Goal: Find specific page/section: Find specific page/section

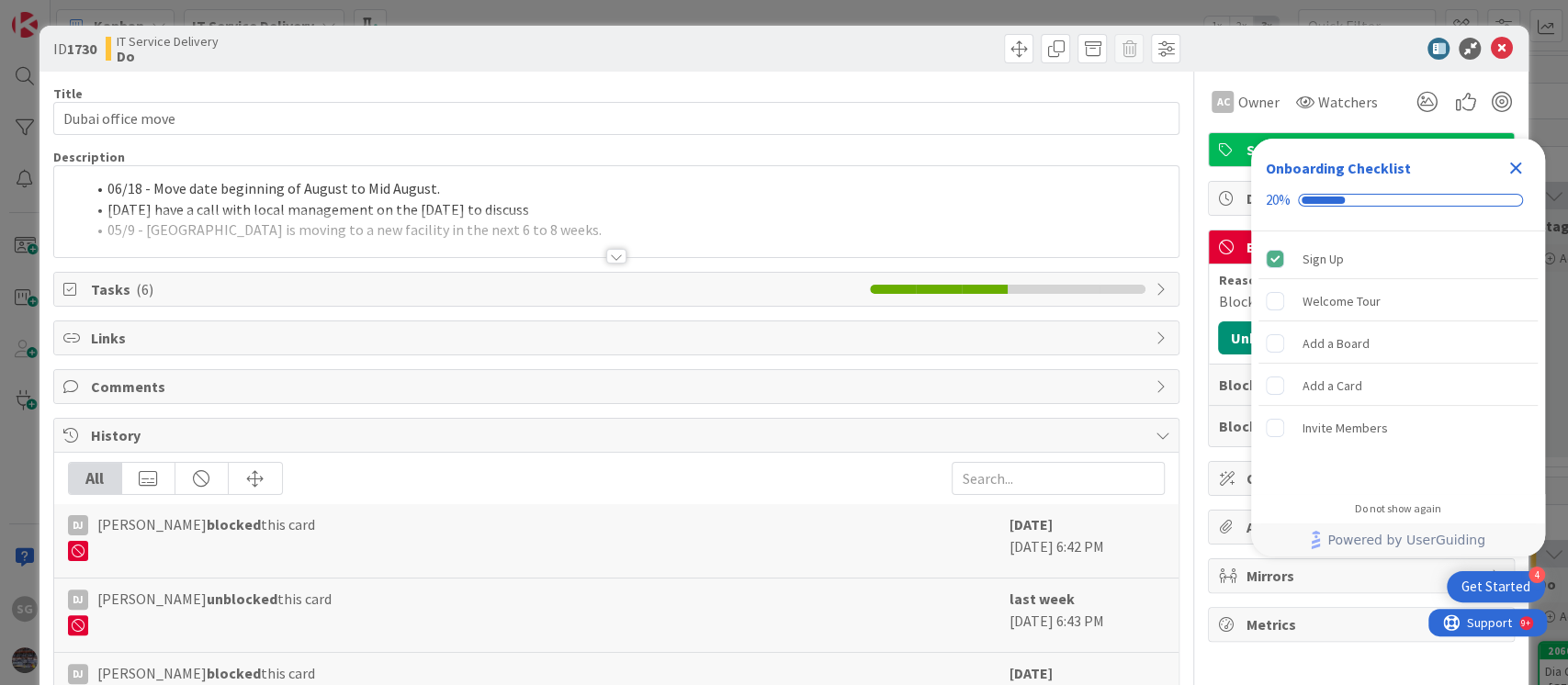
click at [1521, 168] on icon "Close Checklist" at bounding box center [1517, 168] width 22 height 22
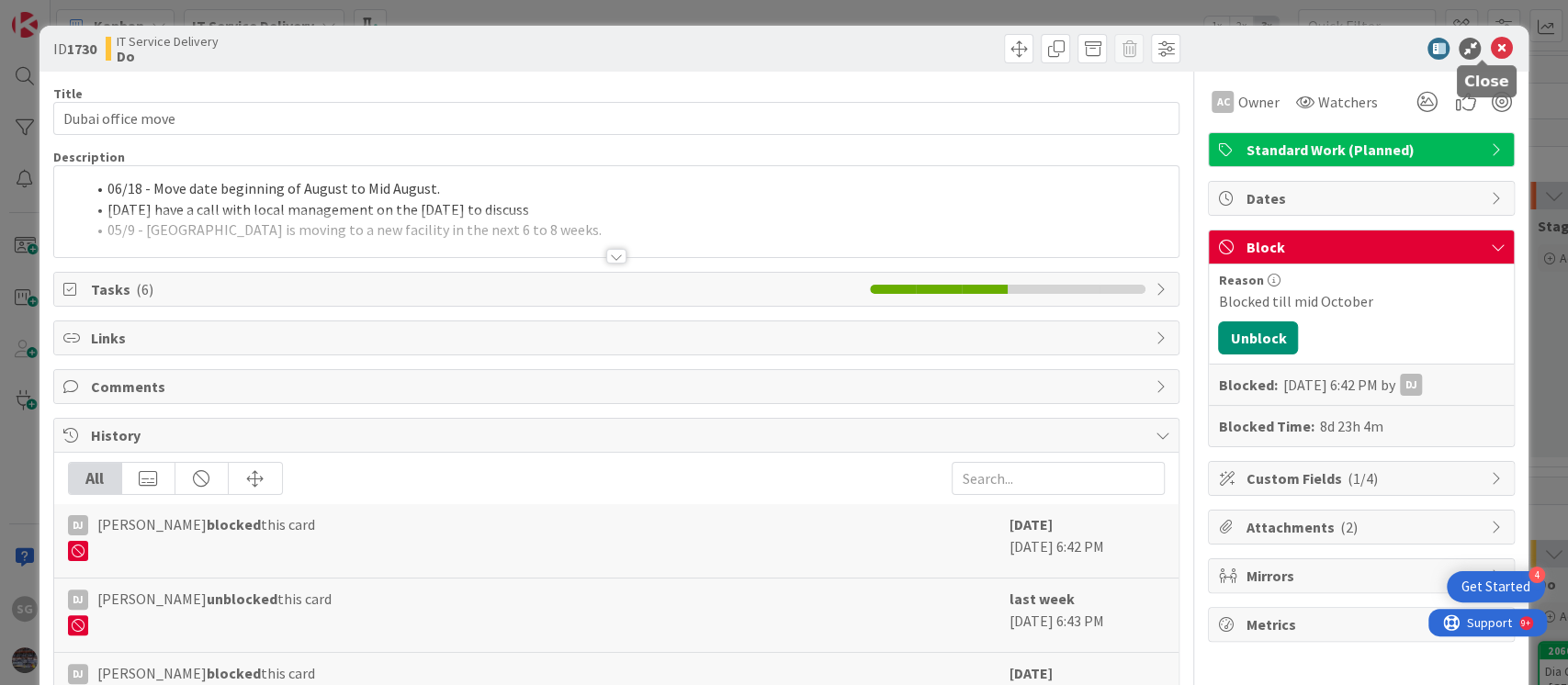
click at [1490, 57] on icon at bounding box center [1502, 49] width 22 height 22
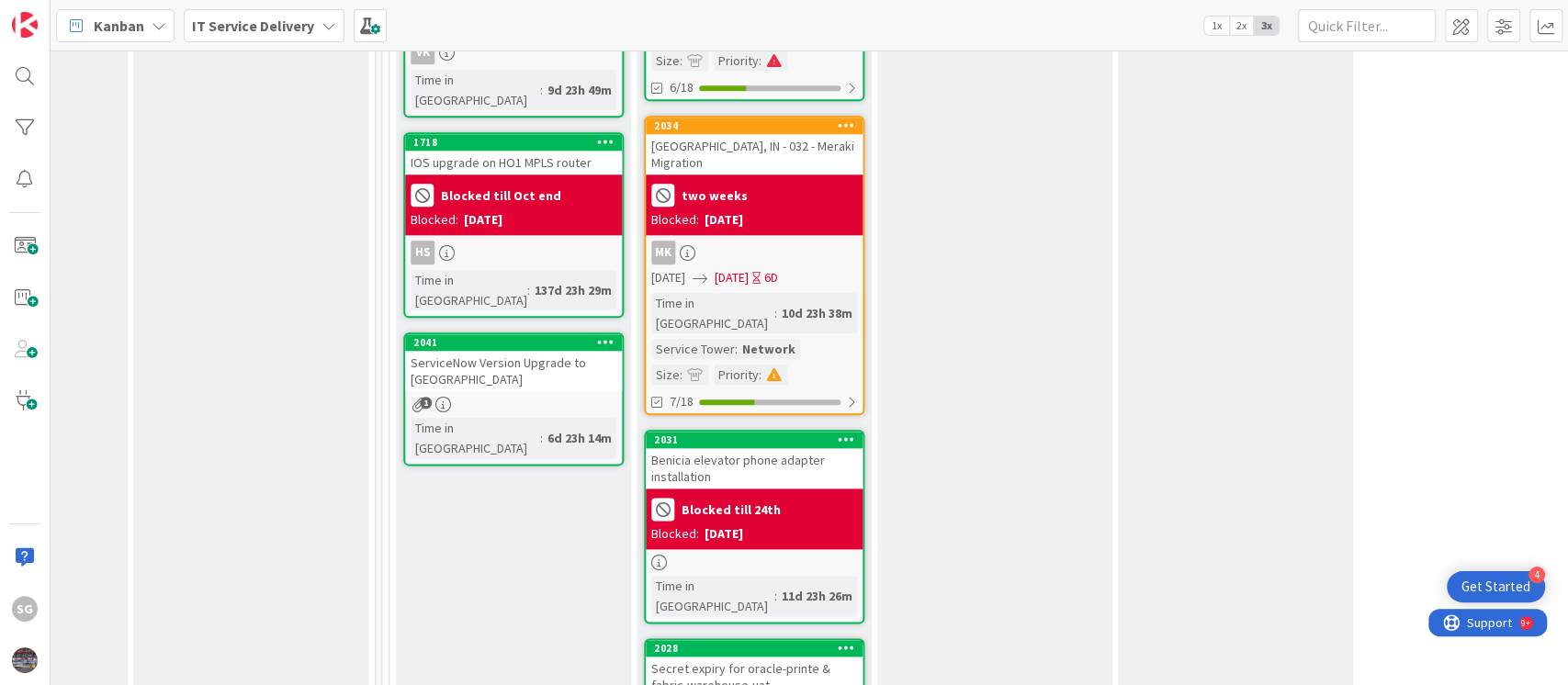
scroll to position [1224, 894]
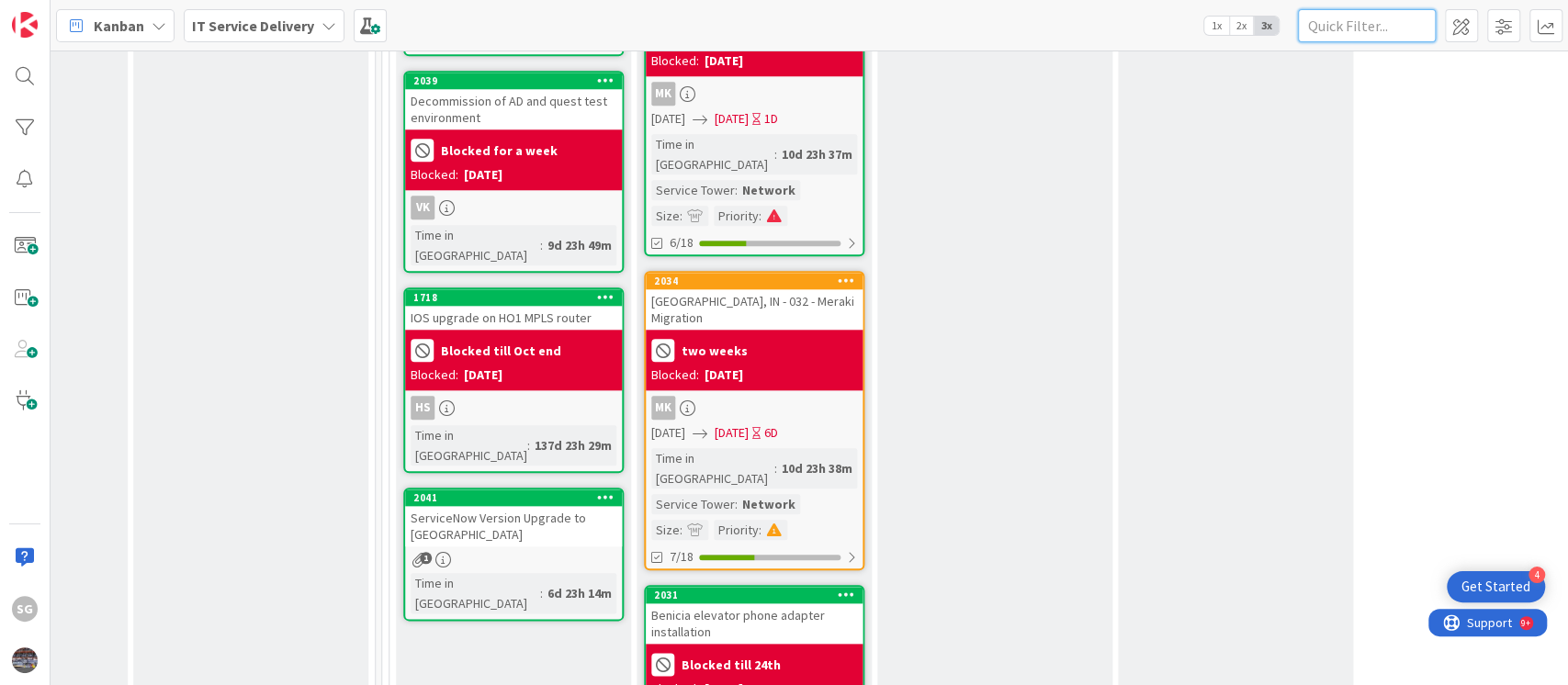
click at [1391, 35] on input "text" at bounding box center [1367, 25] width 137 height 33
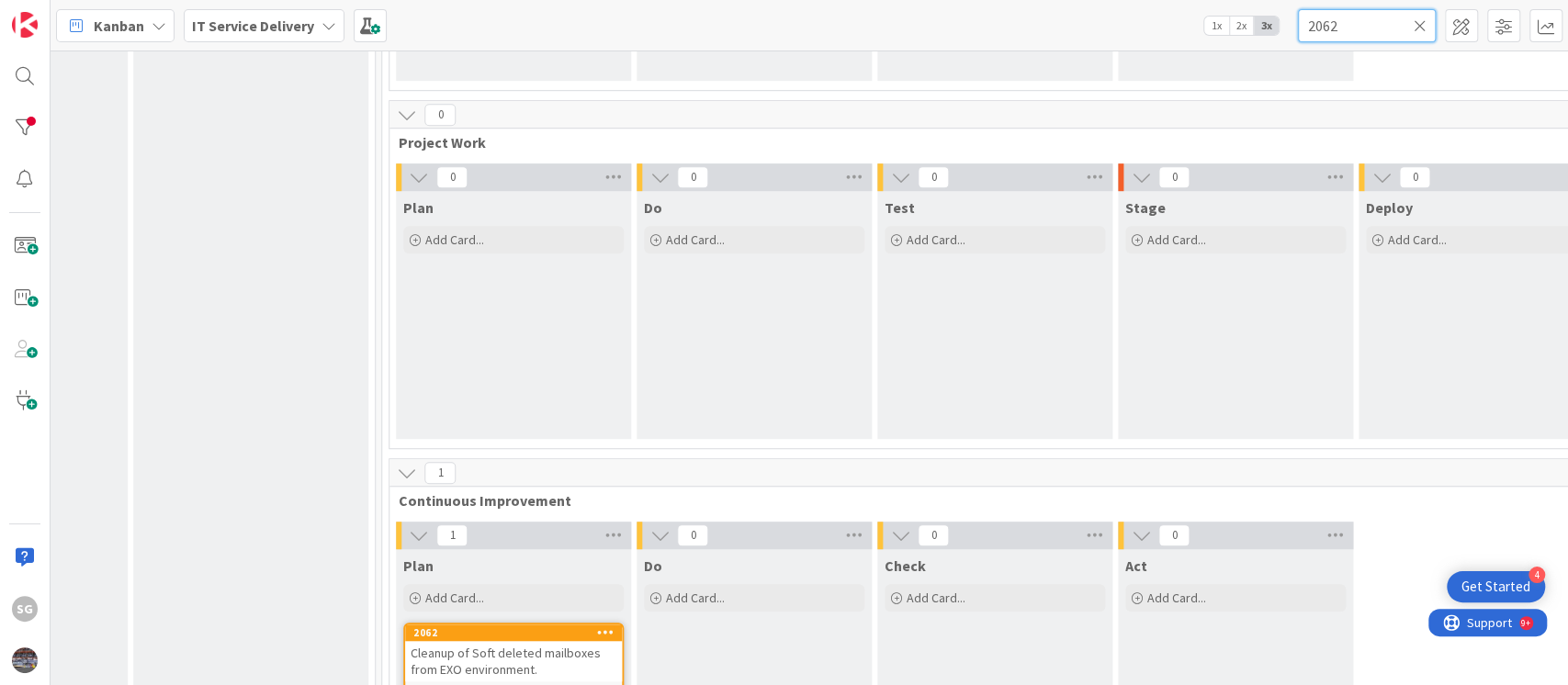
scroll to position [0, 0]
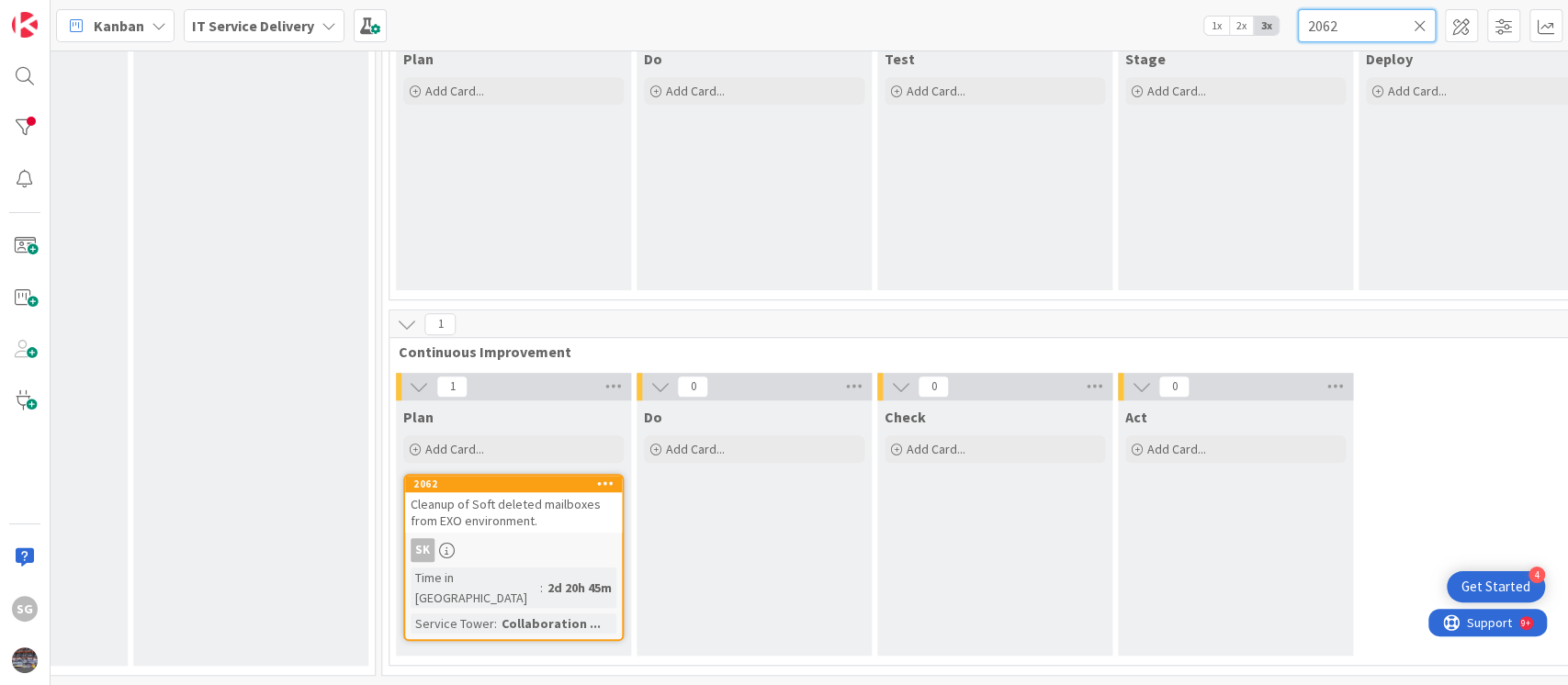
type input "2062"
click at [1423, 27] on icon at bounding box center [1420, 26] width 13 height 17
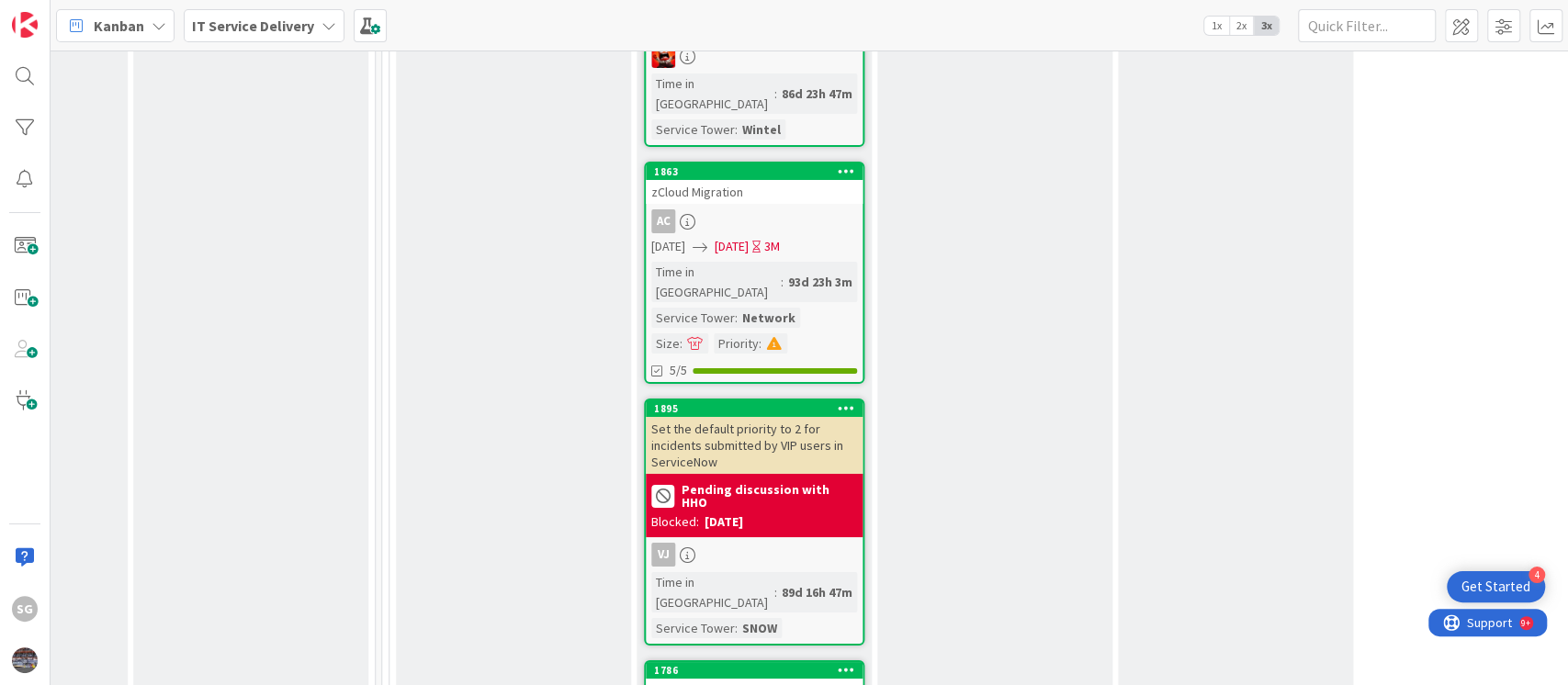
scroll to position [4077, 894]
